Goal: Information Seeking & Learning: Learn about a topic

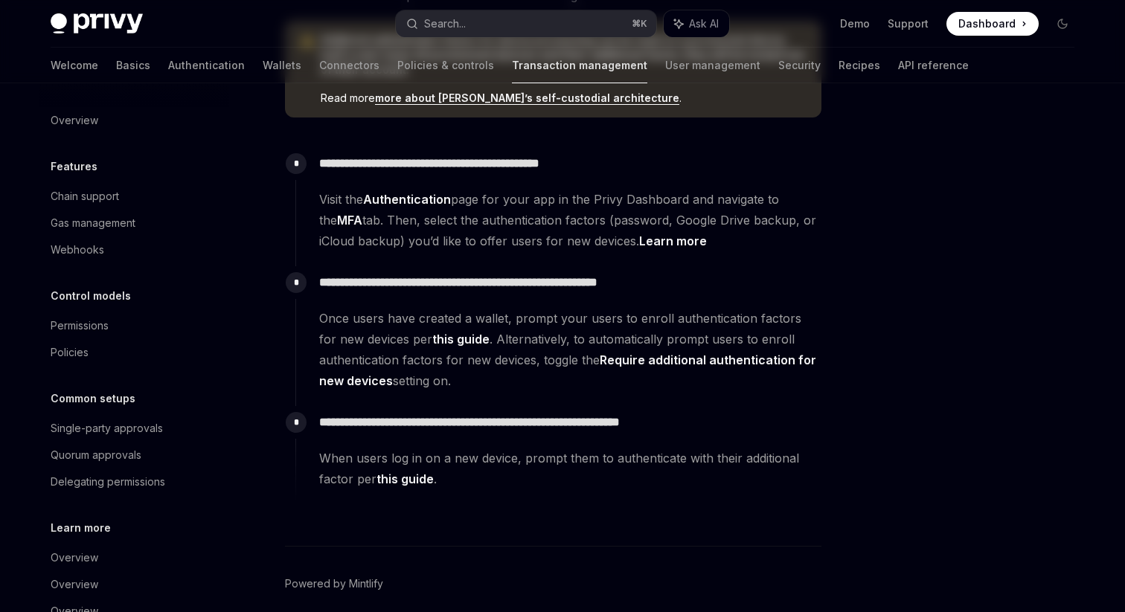
scroll to position [438, 0]
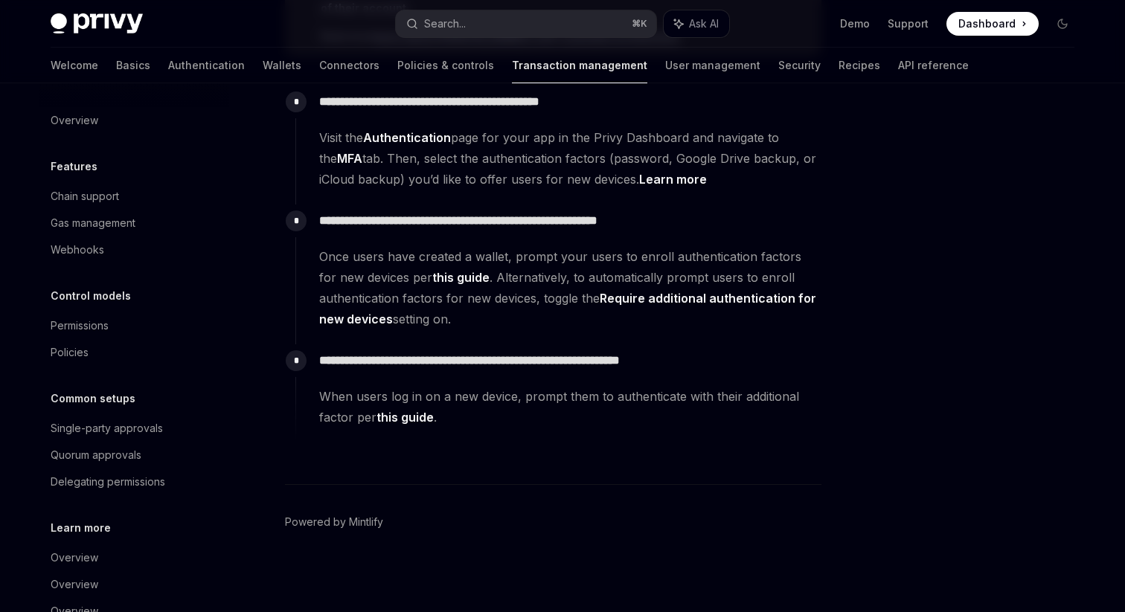
click at [417, 417] on link "this guide" at bounding box center [405, 418] width 57 height 16
type textarea "*"
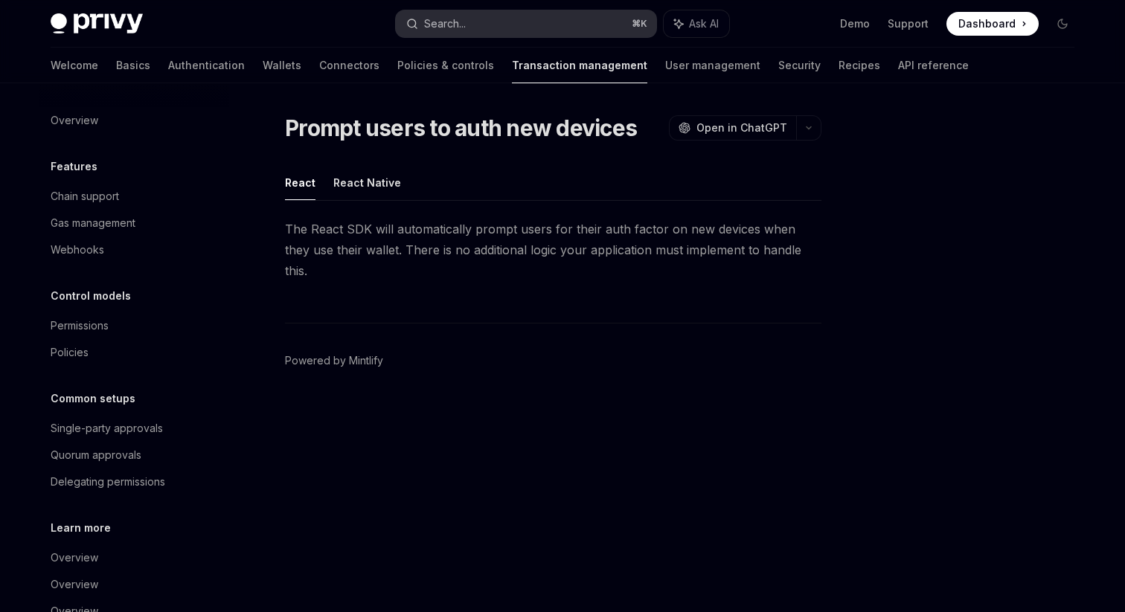
click at [481, 22] on button "Search... ⌘ K" at bounding box center [526, 23] width 260 height 27
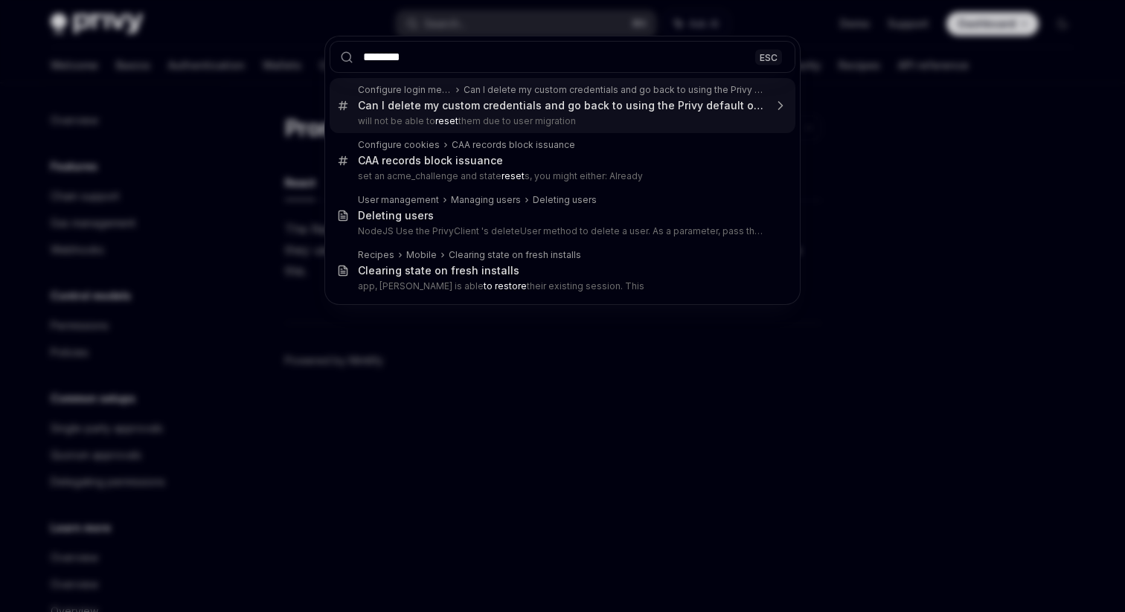
type input "*********"
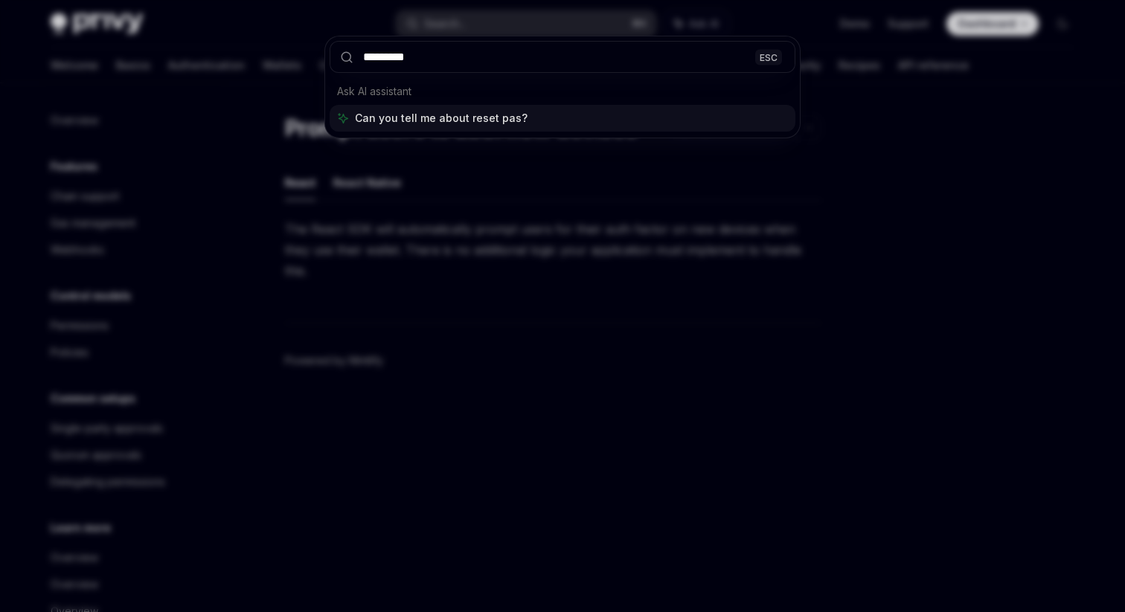
type textarea "*"
type input "**********"
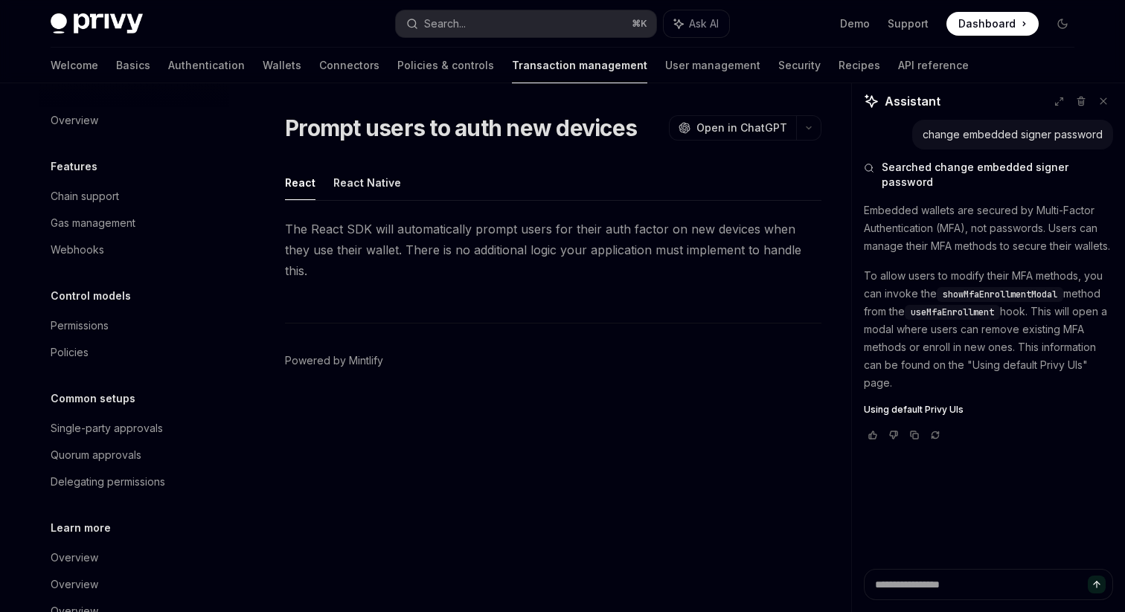
click at [966, 289] on span "showMfaEnrollmentModal" at bounding box center [1000, 295] width 115 height 12
copy span "showMfaEnrollmentModal"
click at [962, 307] on span "useMfaEnrollment" at bounding box center [952, 313] width 83 height 12
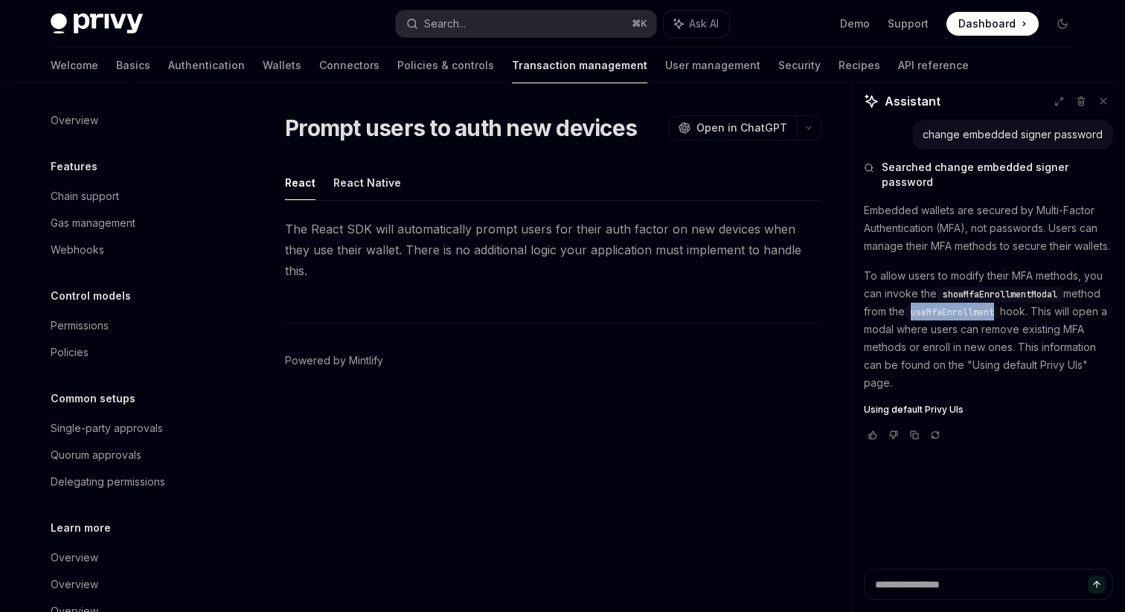
click at [908, 404] on span "Using default Privy UIs" at bounding box center [914, 410] width 100 height 12
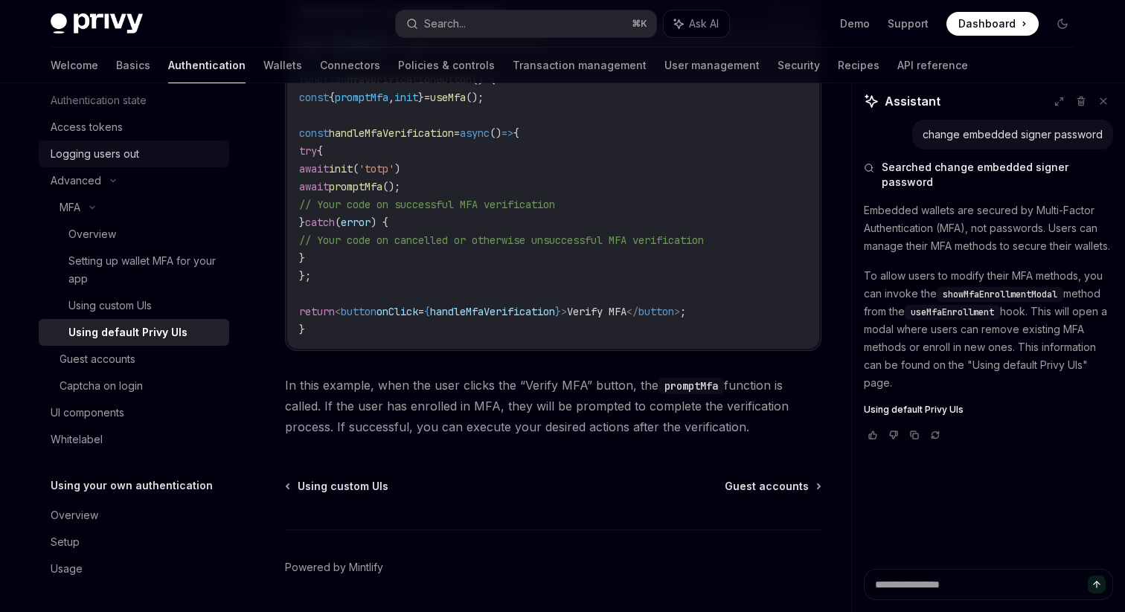
scroll to position [2980, 0]
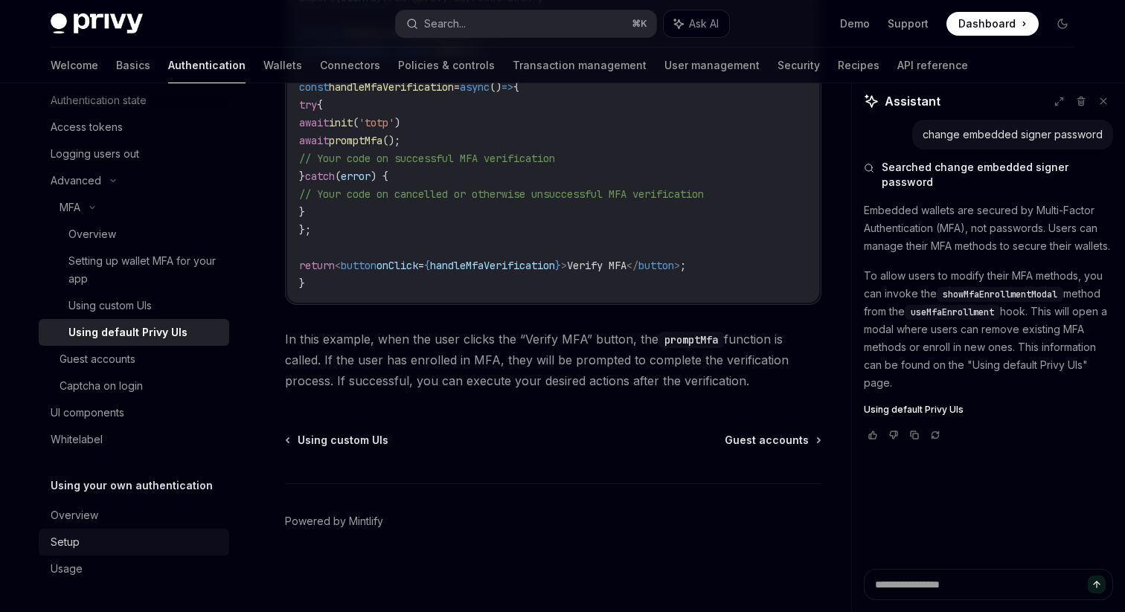
click at [83, 537] on div "Setup" at bounding box center [136, 543] width 170 height 18
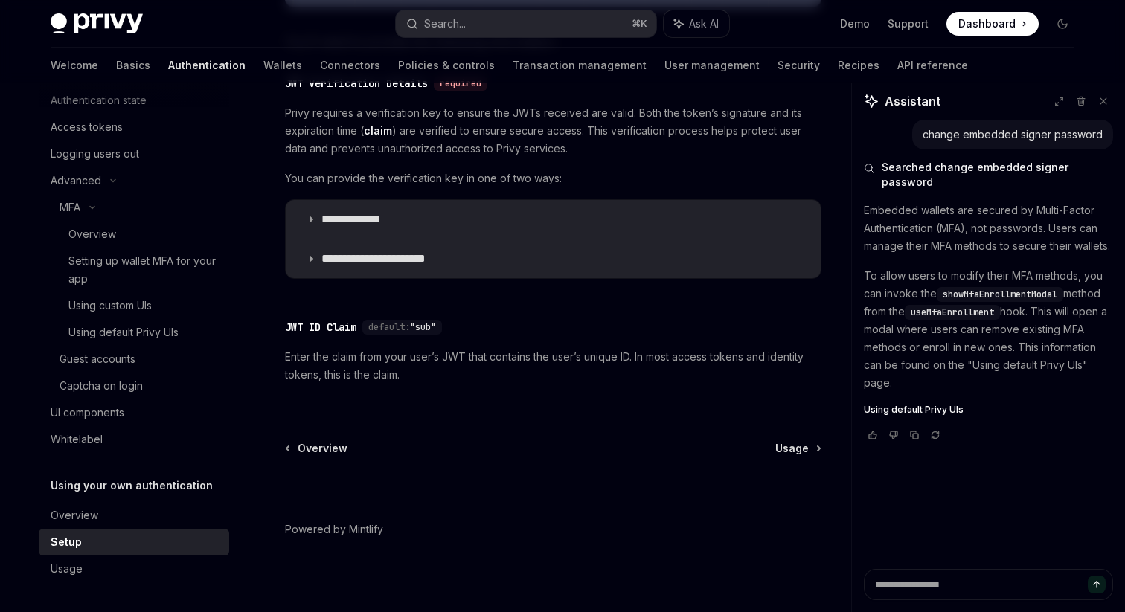
scroll to position [780, 0]
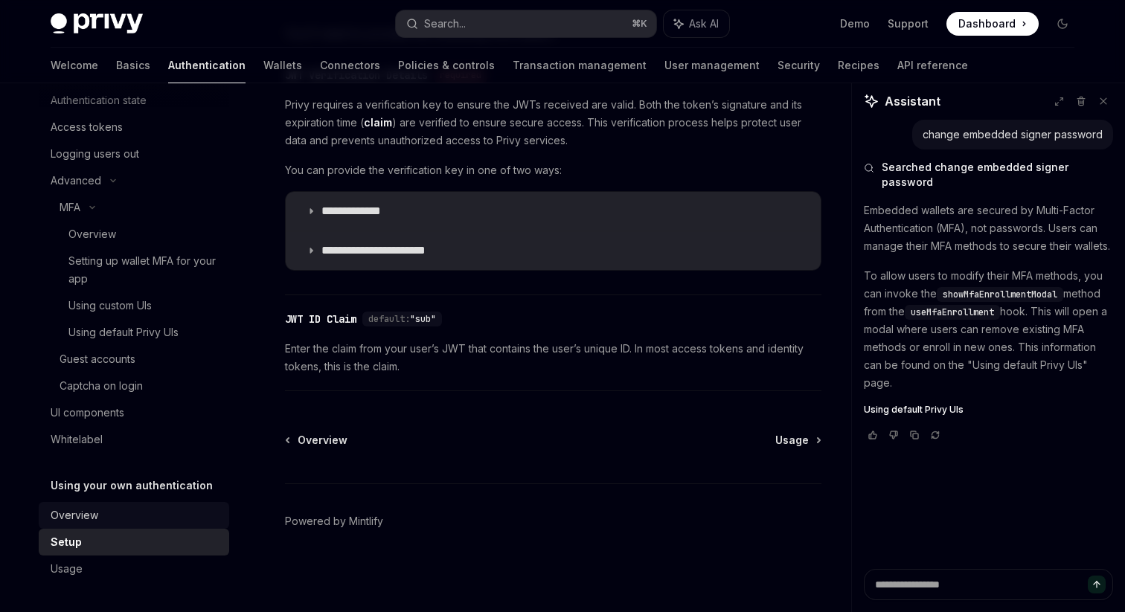
click at [89, 514] on div "Overview" at bounding box center [75, 516] width 48 height 18
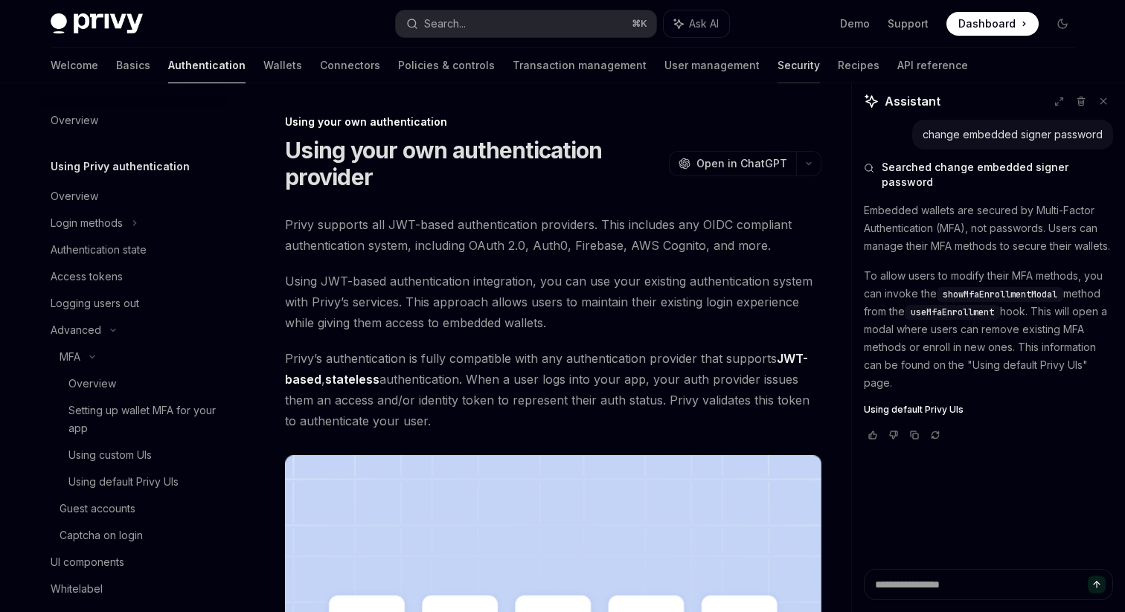
click at [778, 72] on link "Security" at bounding box center [799, 66] width 42 height 36
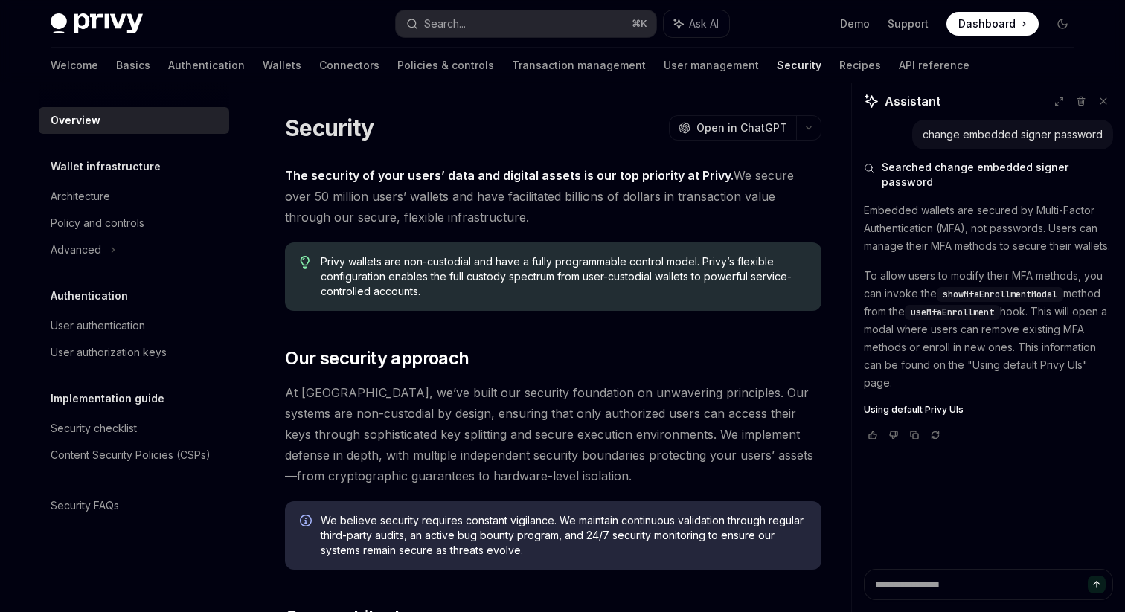
click at [744, 70] on div "Welcome Basics Authentication Wallets Connectors Policies & controls Transactio…" at bounding box center [510, 66] width 919 height 36
click at [839, 69] on link "Recipes" at bounding box center [860, 66] width 42 height 36
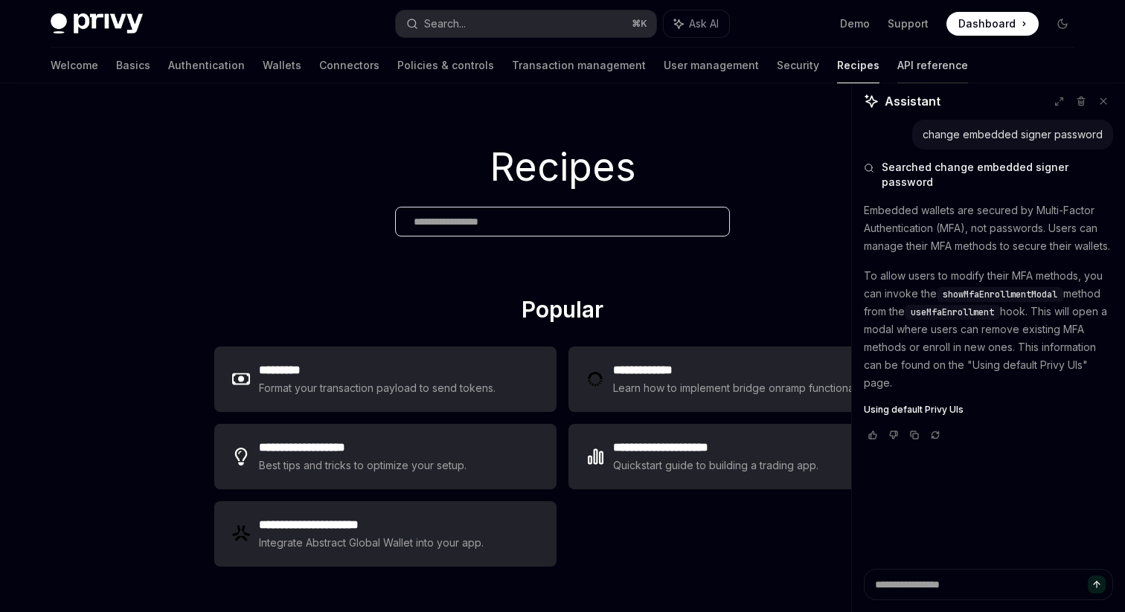
click at [897, 68] on link "API reference" at bounding box center [932, 66] width 71 height 36
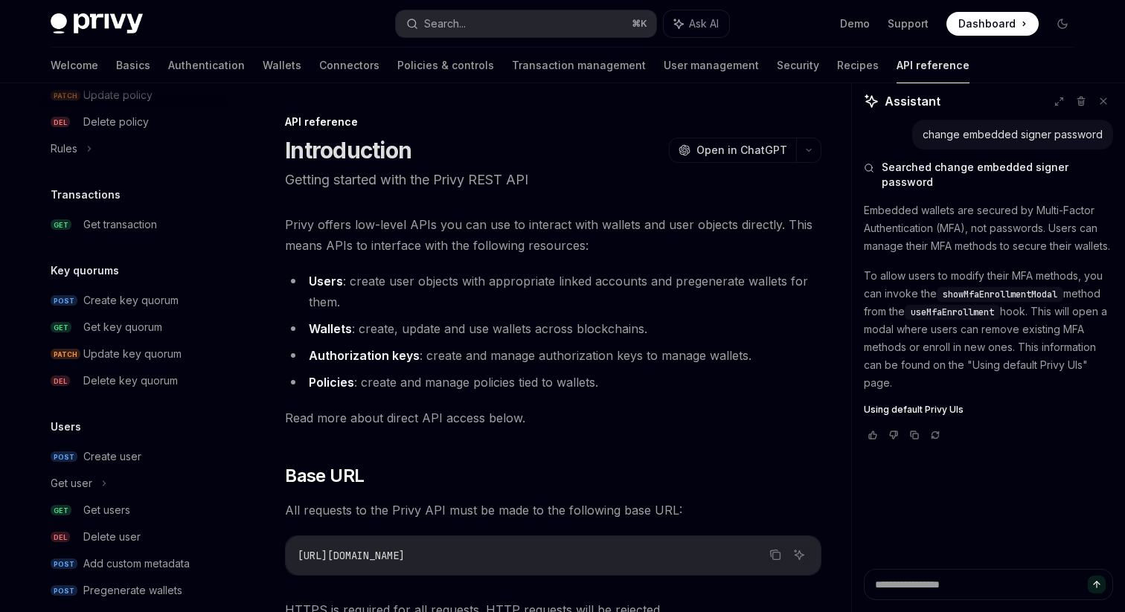
scroll to position [925, 0]
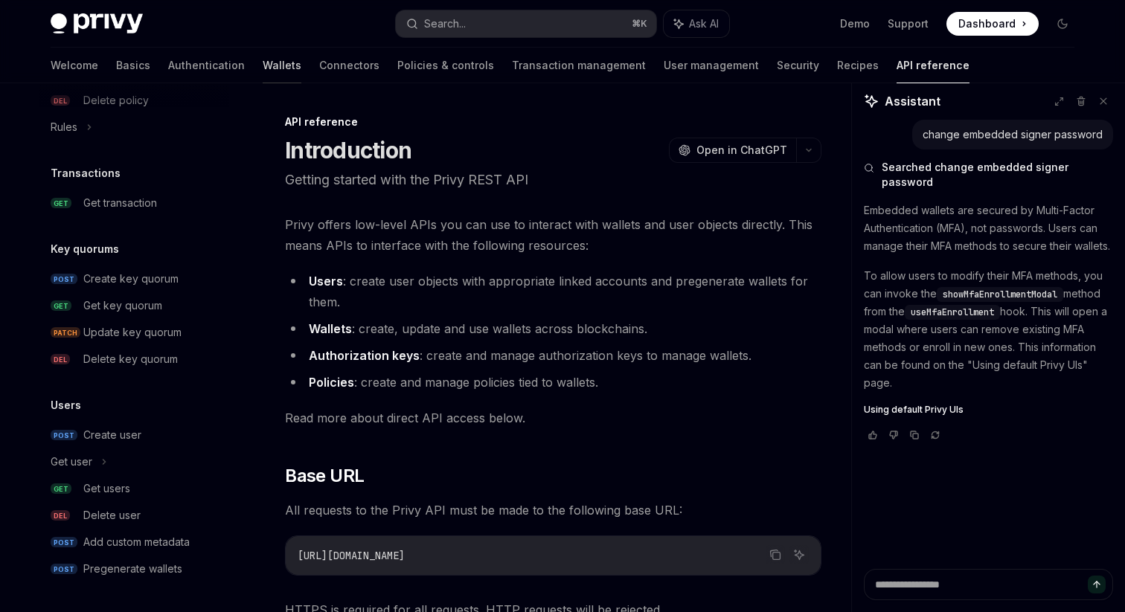
click at [263, 66] on link "Wallets" at bounding box center [282, 66] width 39 height 36
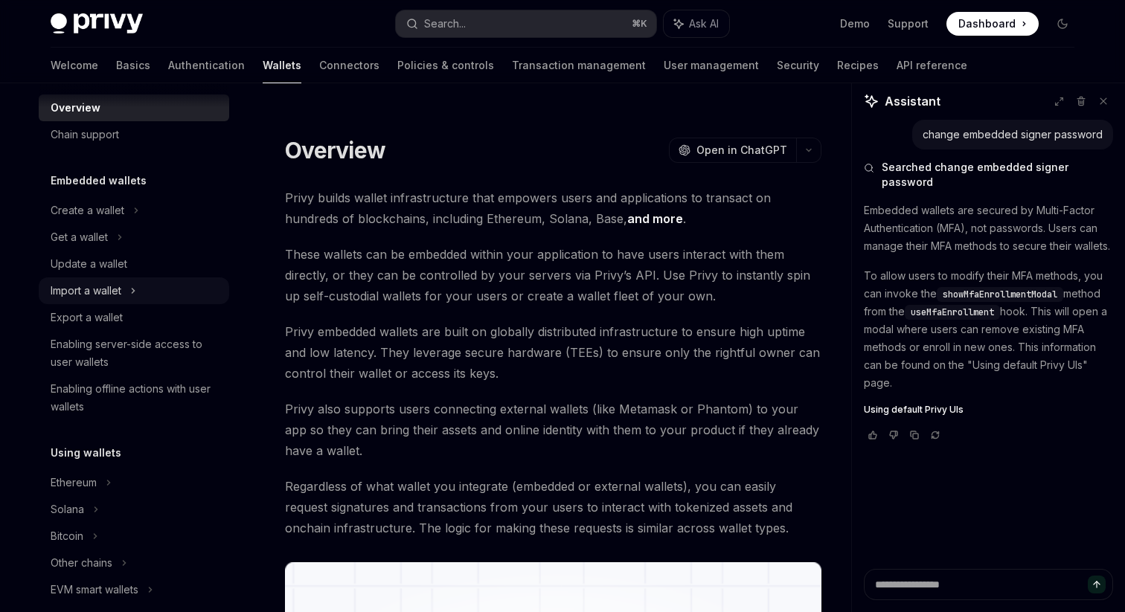
scroll to position [26, 0]
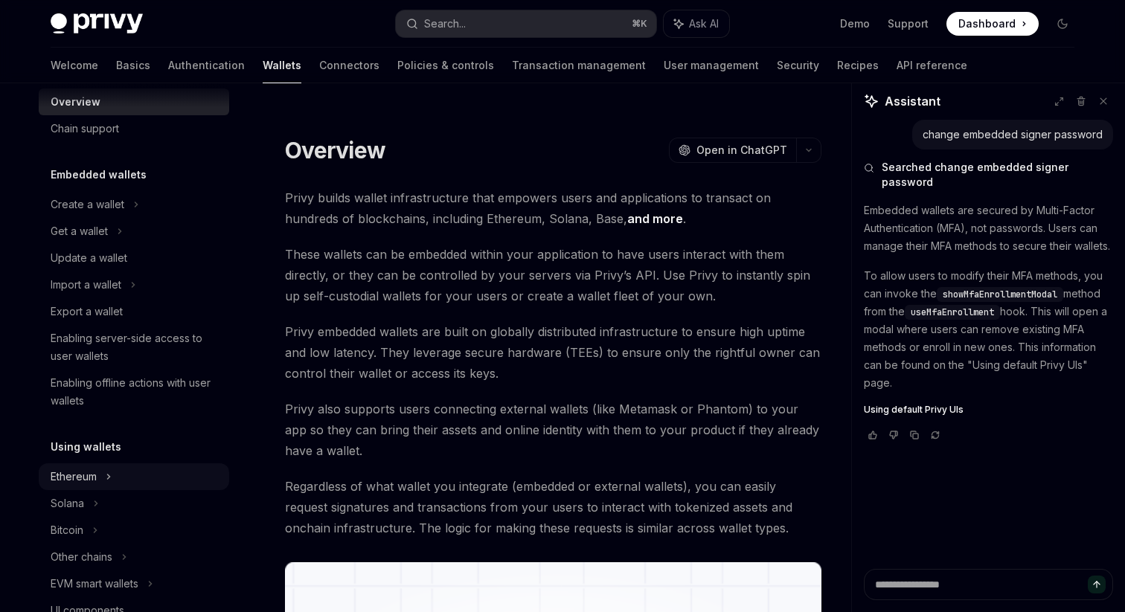
click at [133, 214] on icon at bounding box center [136, 205] width 6 height 18
type textarea "*"
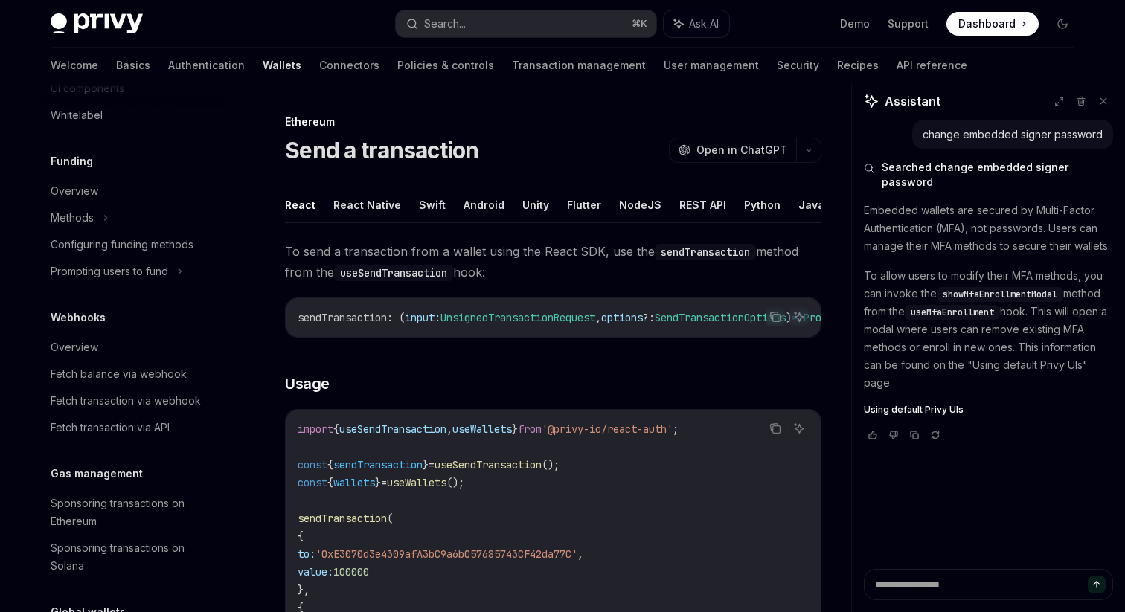
scroll to position [768, 0]
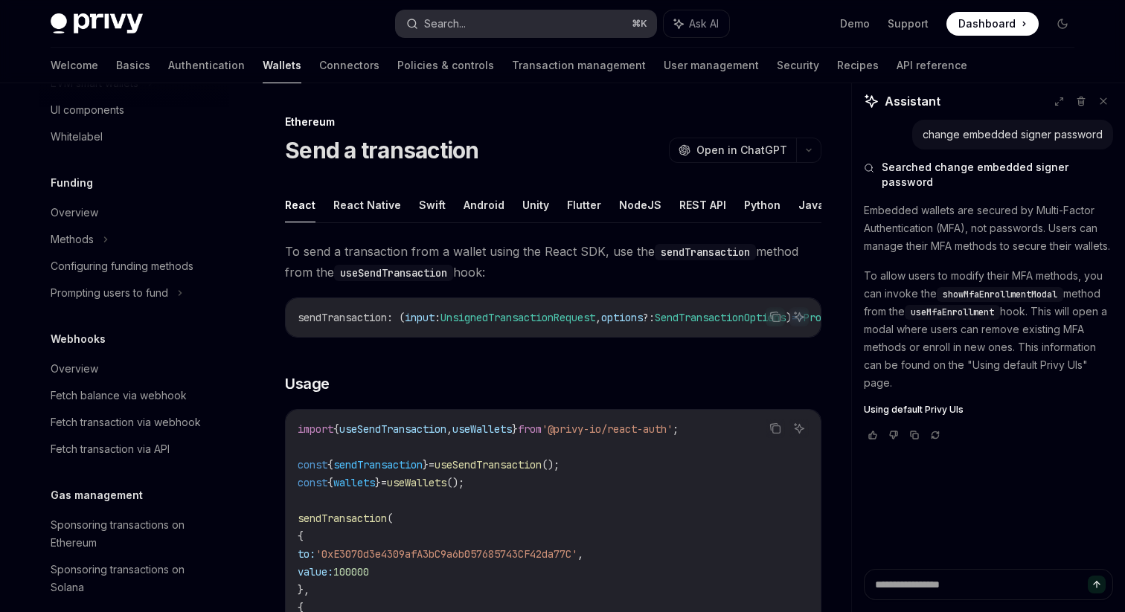
click at [466, 26] on div "Search..." at bounding box center [445, 24] width 42 height 18
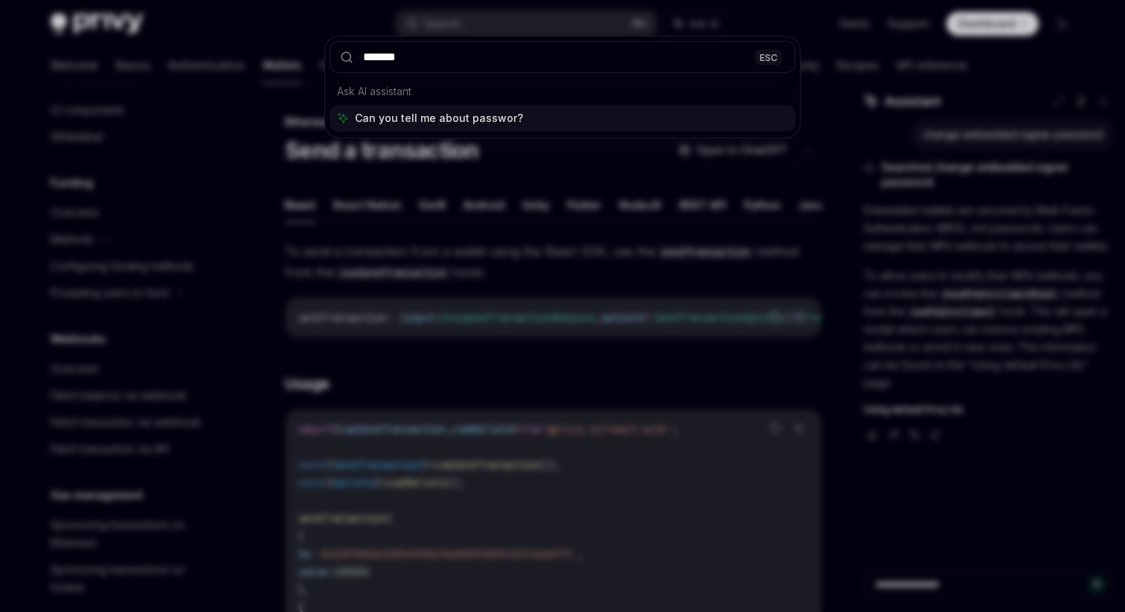
type input "********"
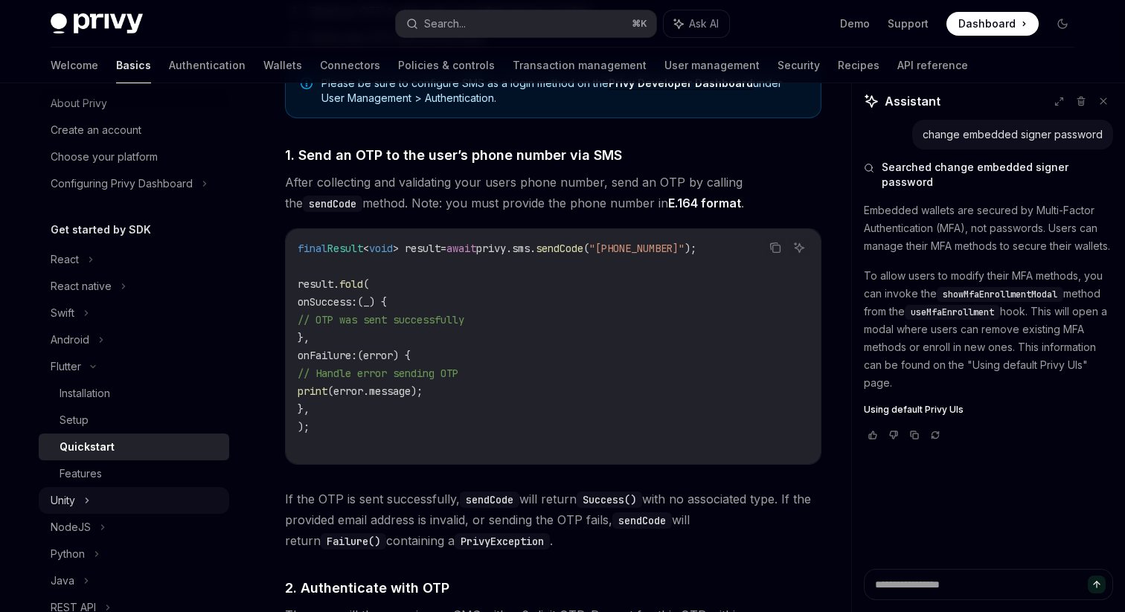
scroll to position [36, 0]
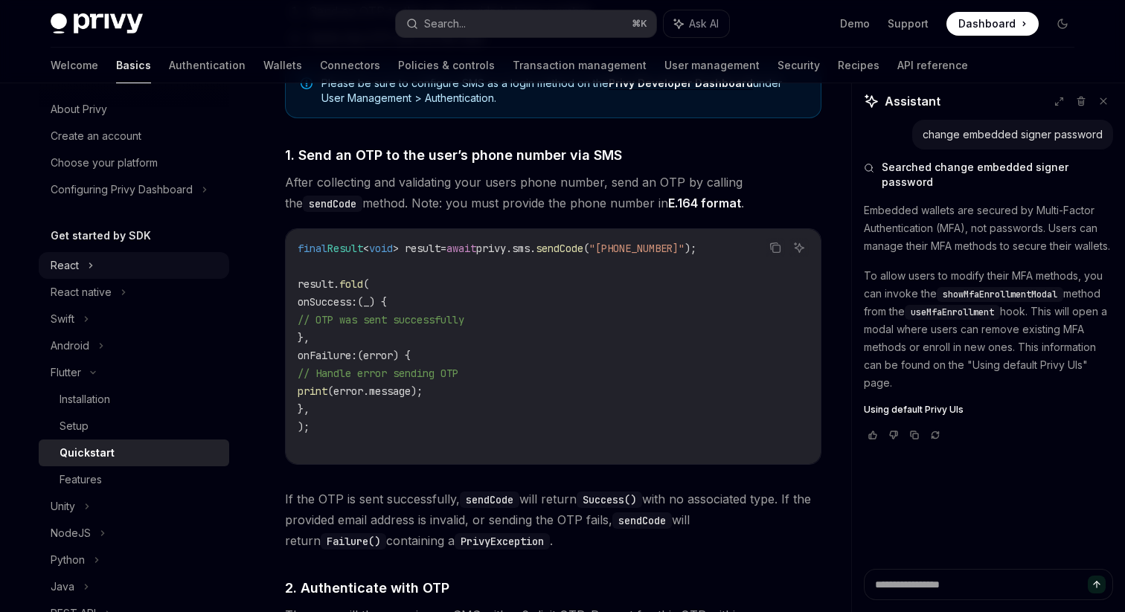
click at [142, 263] on div "React" at bounding box center [134, 265] width 190 height 27
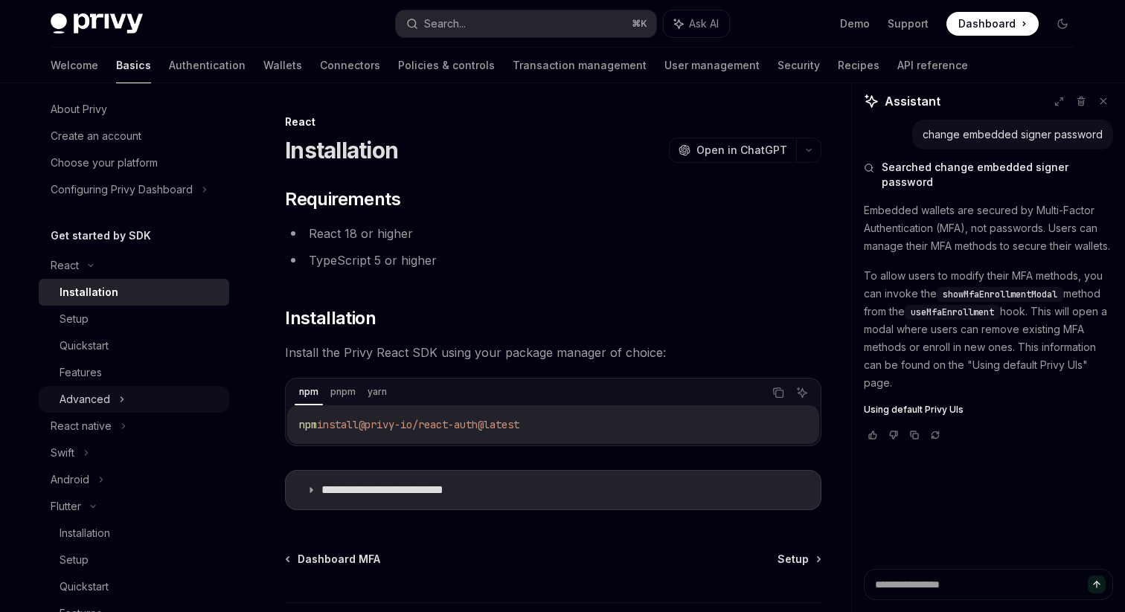
click at [149, 396] on div "Advanced" at bounding box center [134, 399] width 190 height 27
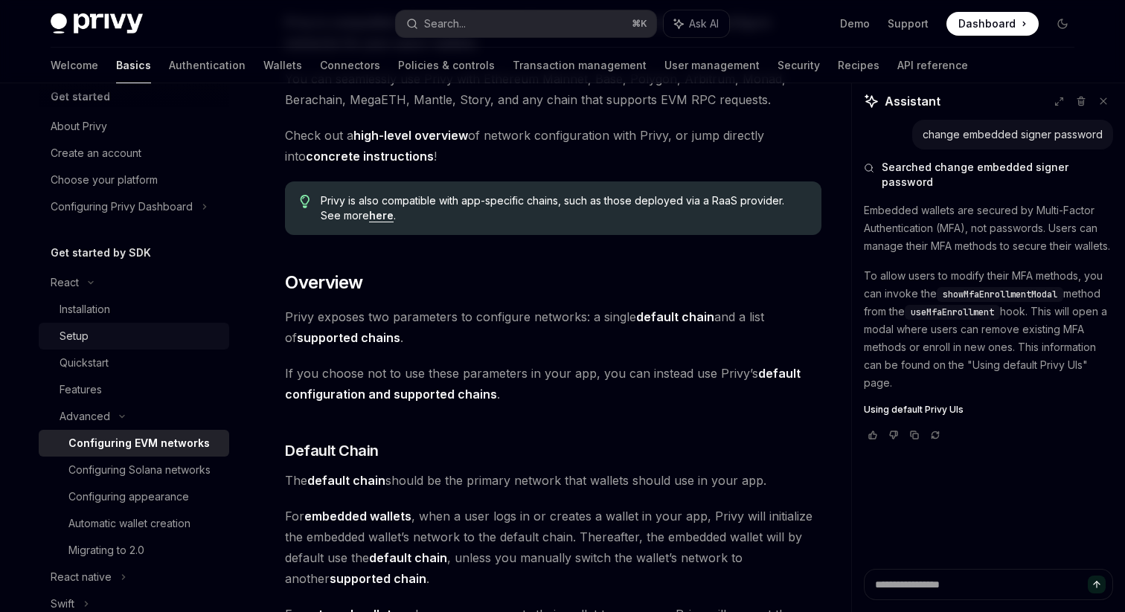
scroll to position [15, 0]
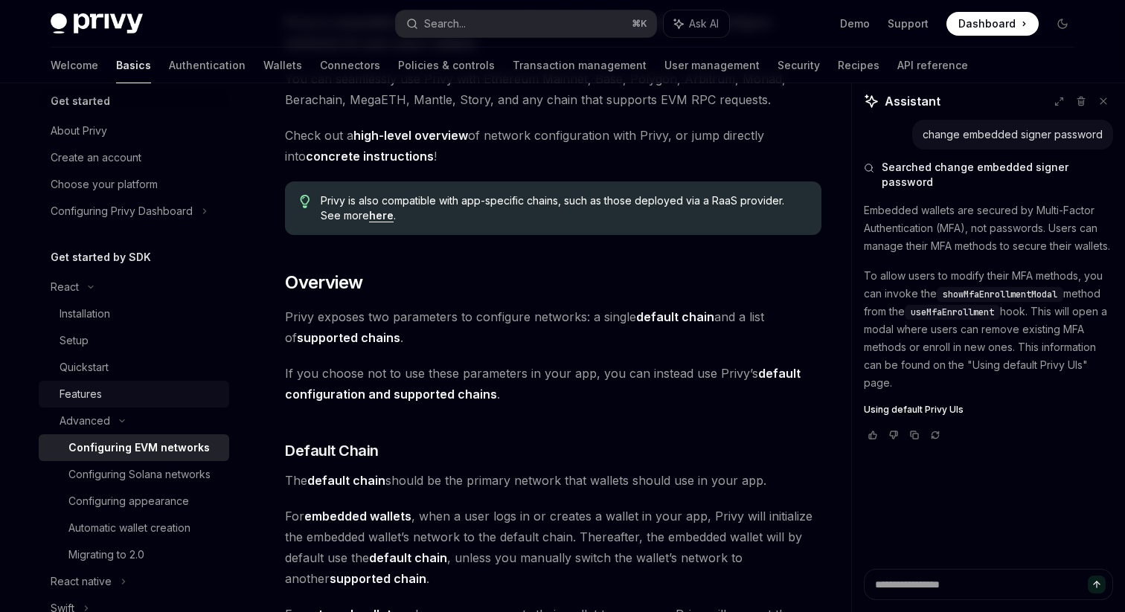
click at [140, 385] on link "Features" at bounding box center [134, 394] width 190 height 27
type textarea "*"
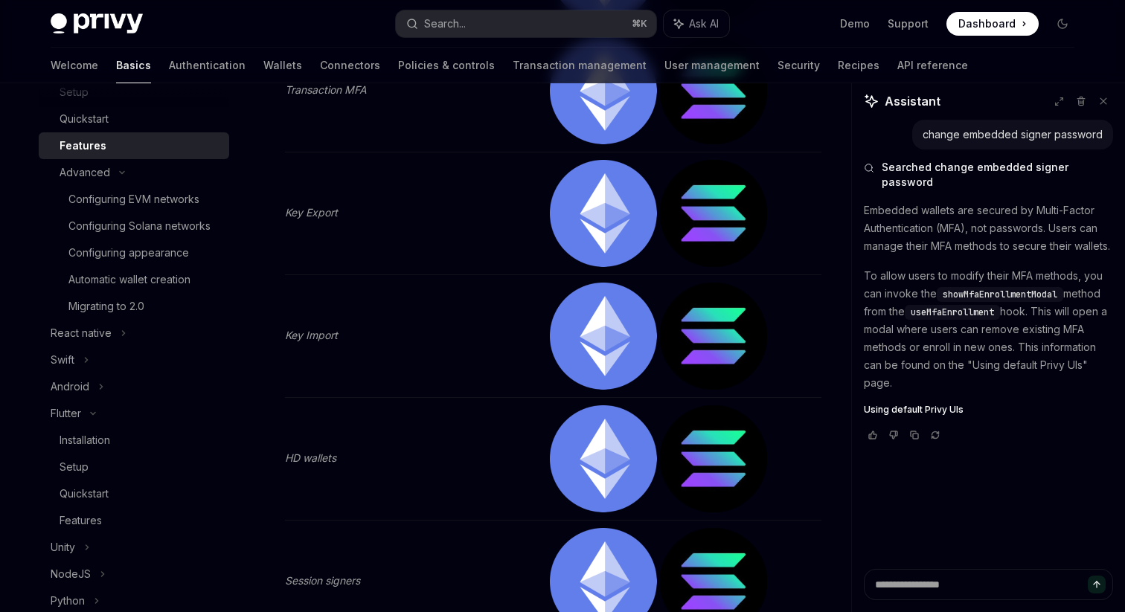
scroll to position [1792, 0]
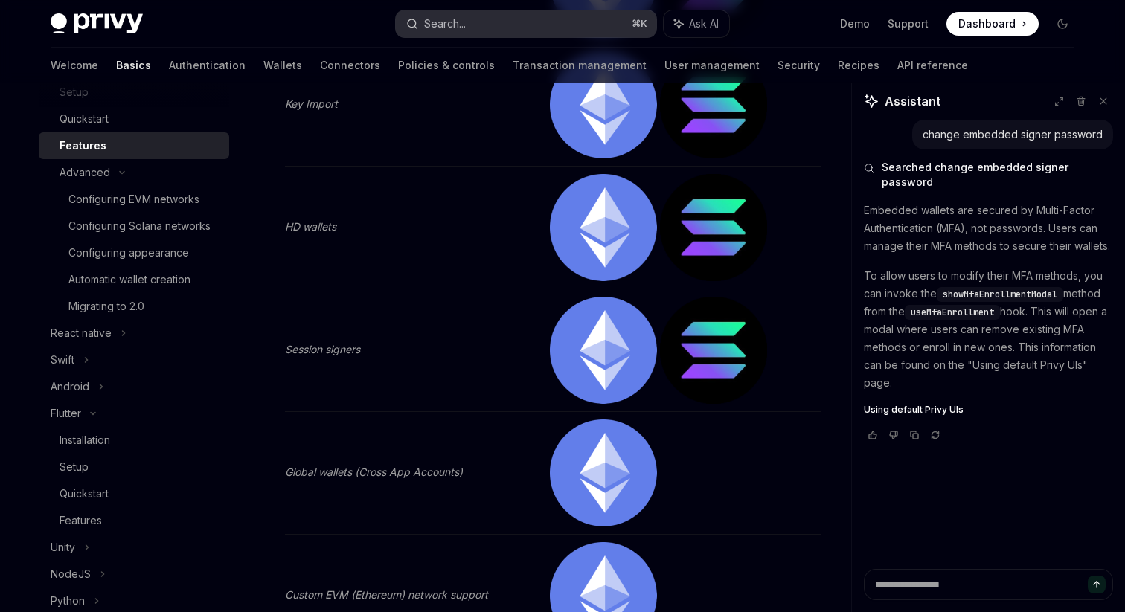
click at [443, 33] on button "Search... ⌘ K" at bounding box center [526, 23] width 260 height 27
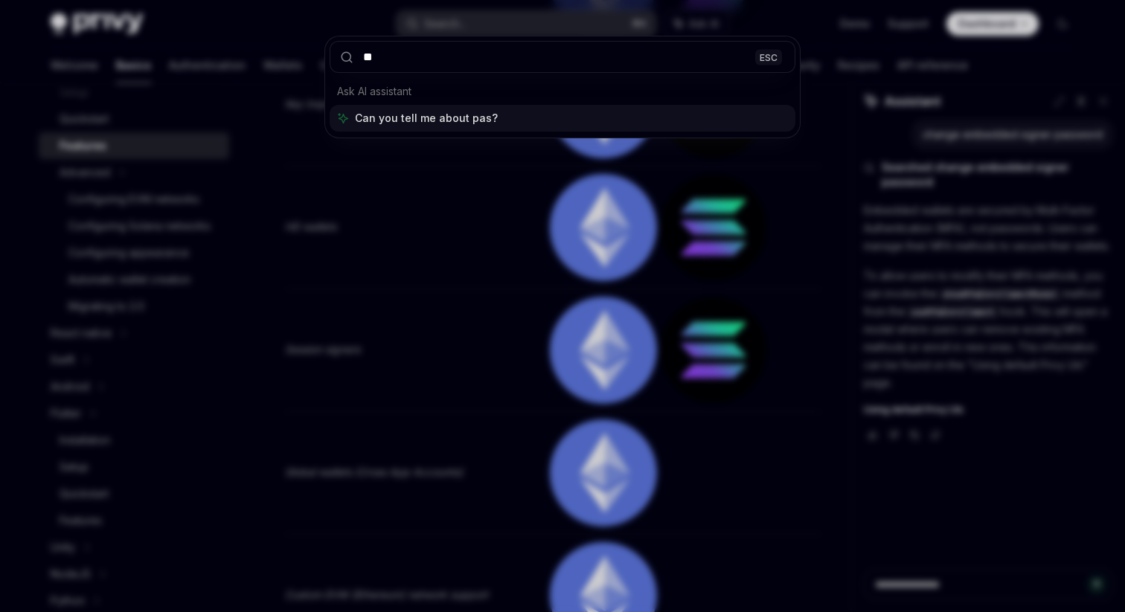
type input "*"
type input "*******"
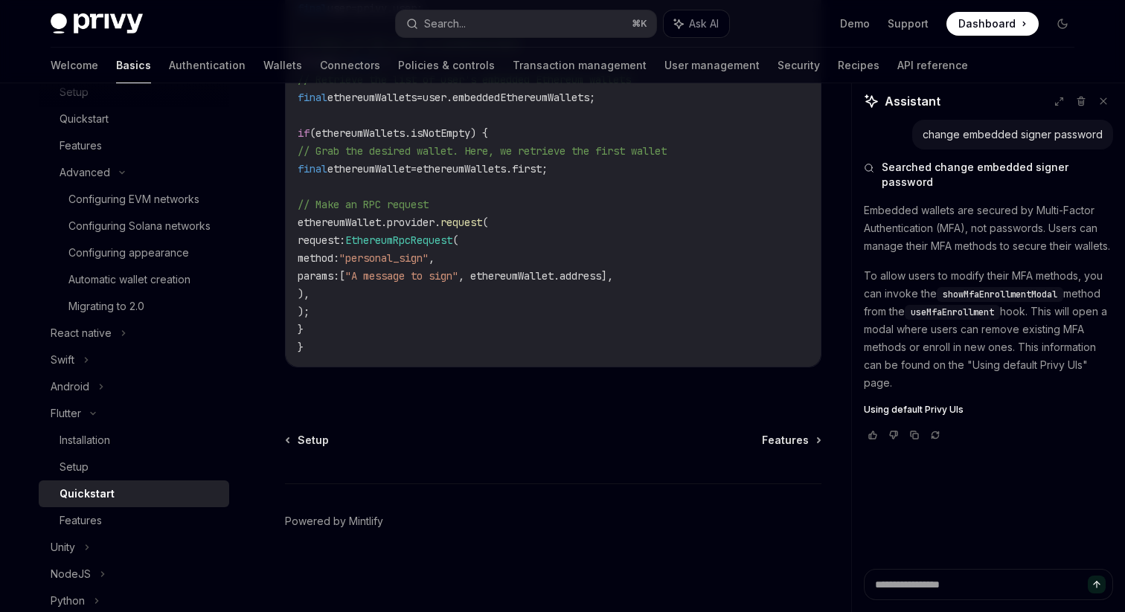
scroll to position [2945, 0]
click at [141, 519] on div "Features" at bounding box center [140, 521] width 161 height 18
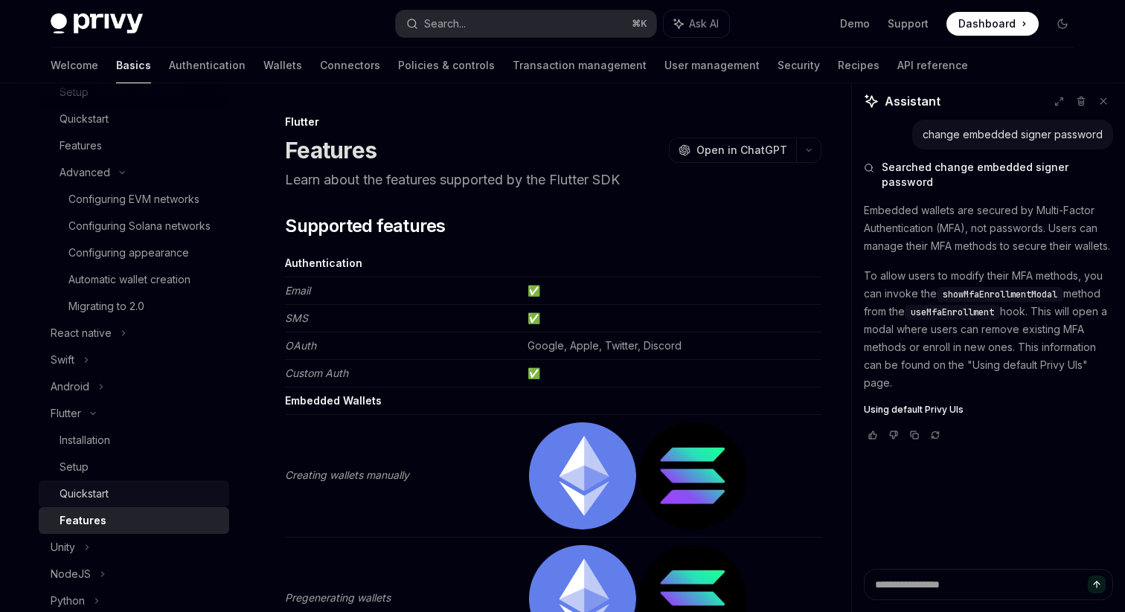
click at [115, 495] on div "Quickstart" at bounding box center [140, 494] width 161 height 18
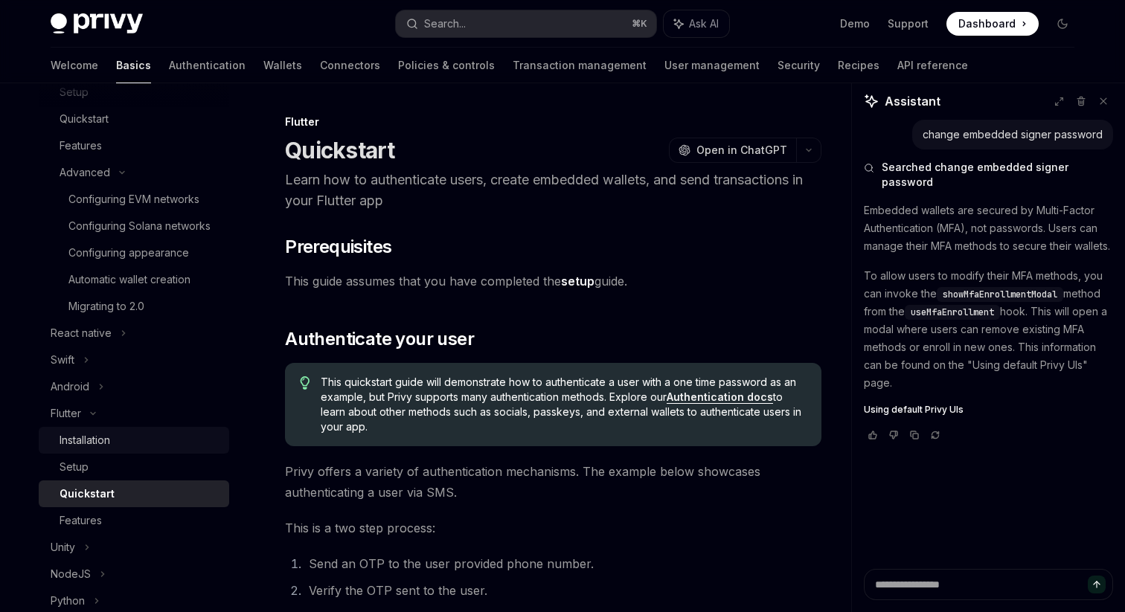
click at [119, 444] on div "Installation" at bounding box center [140, 441] width 161 height 18
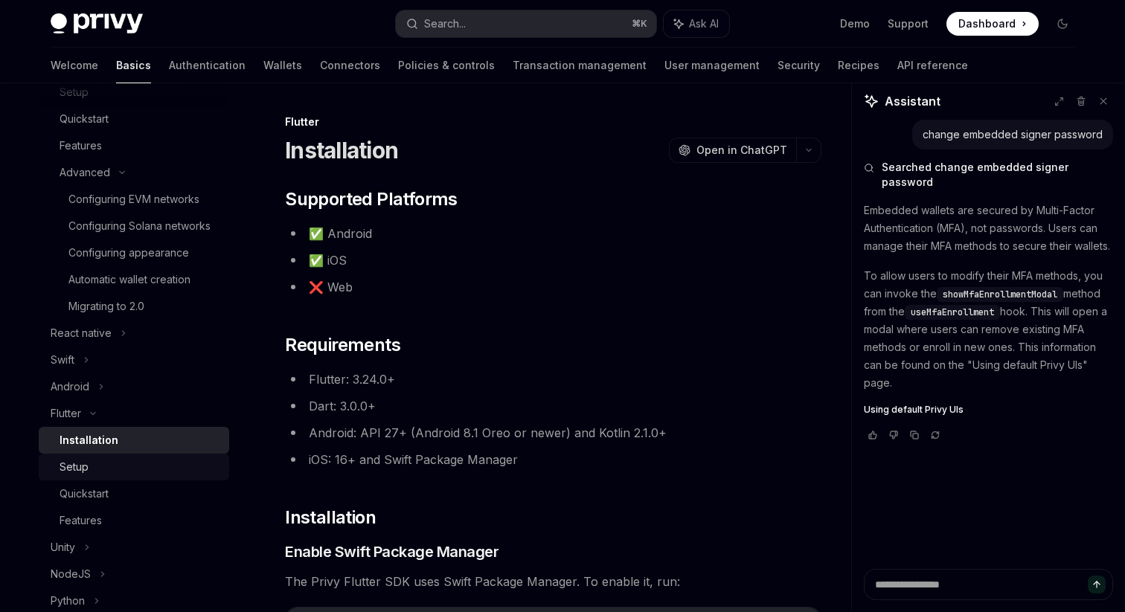
click at [120, 467] on div "Setup" at bounding box center [140, 467] width 161 height 18
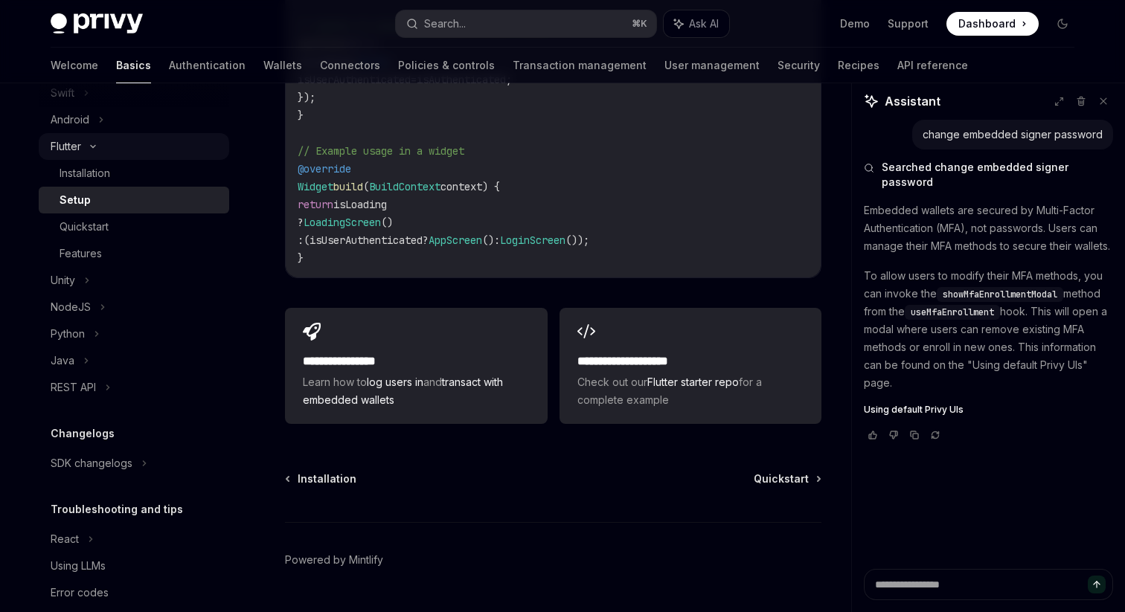
scroll to position [554, 0]
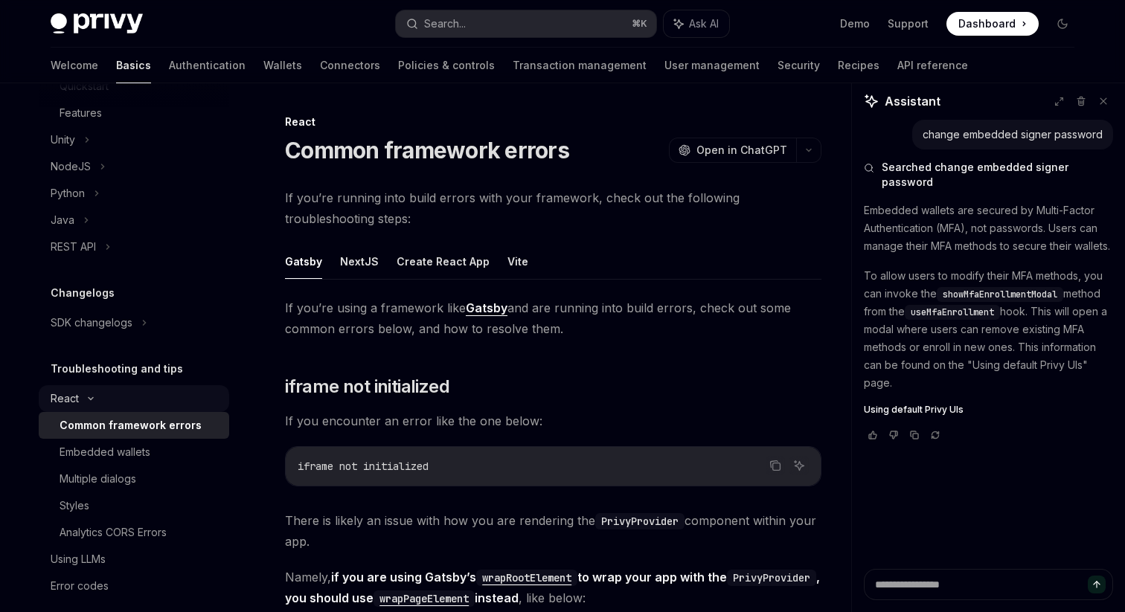
scroll to position [673, 0]
click at [141, 453] on div "Embedded wallets" at bounding box center [105, 451] width 91 height 18
type textarea "*"
